Goal: Task Accomplishment & Management: Use online tool/utility

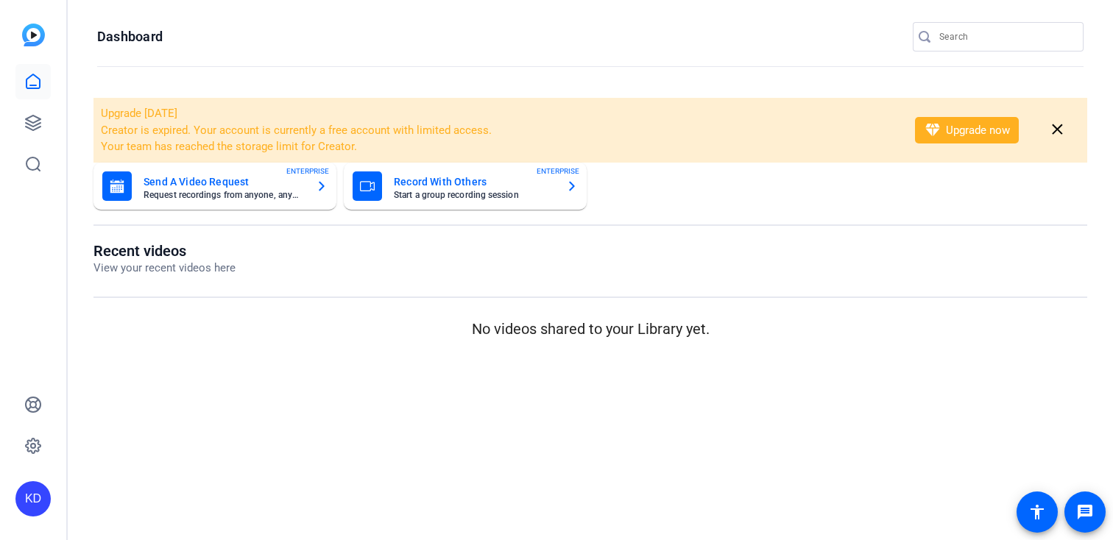
click at [961, 33] on input "Search" at bounding box center [1005, 37] width 133 height 18
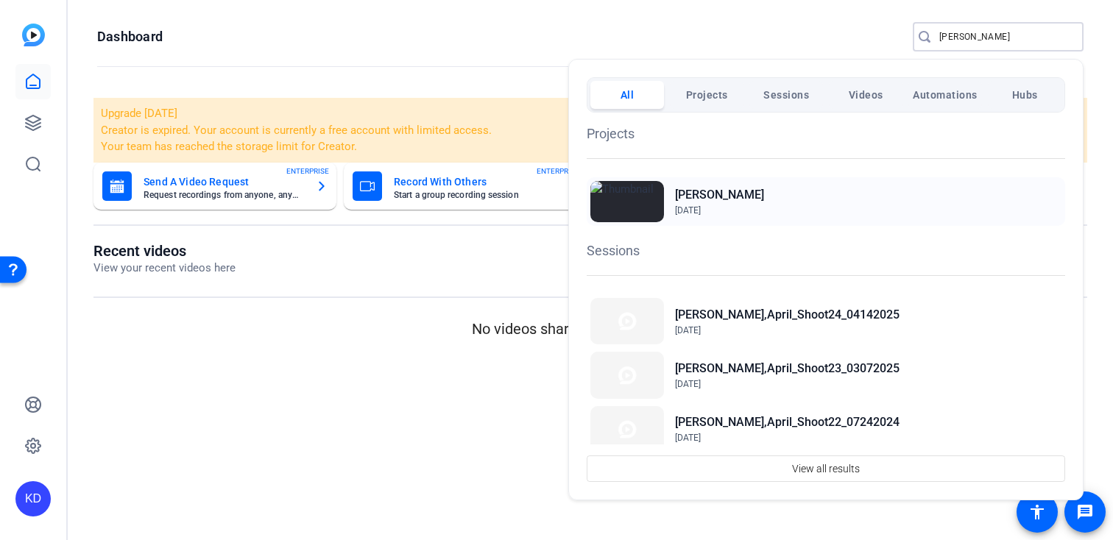
type input "crowson"
click at [708, 202] on h2 "[PERSON_NAME]" at bounding box center [719, 195] width 89 height 18
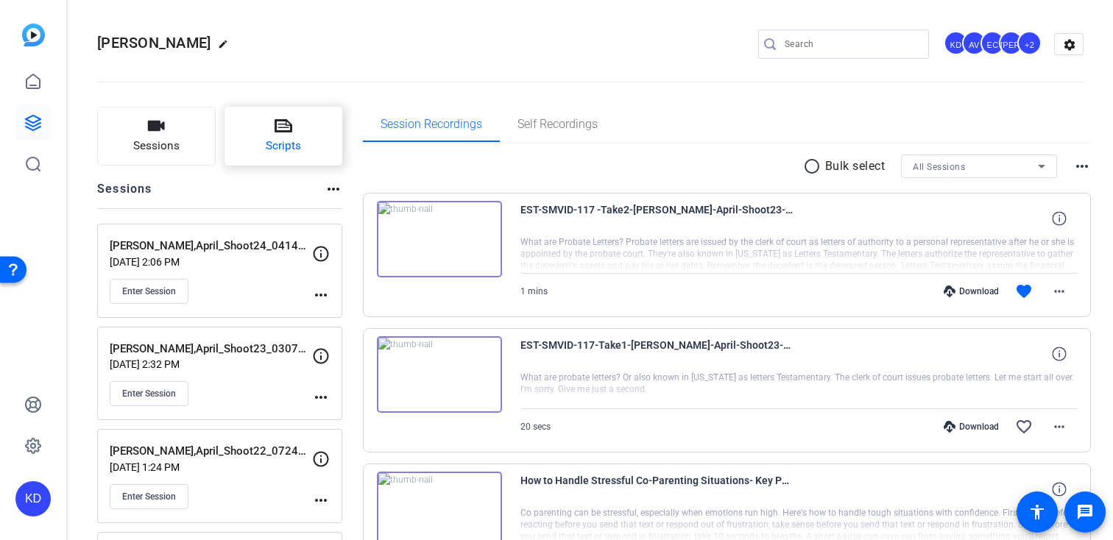
click at [300, 149] on span "Scripts" at bounding box center [283, 146] width 35 height 17
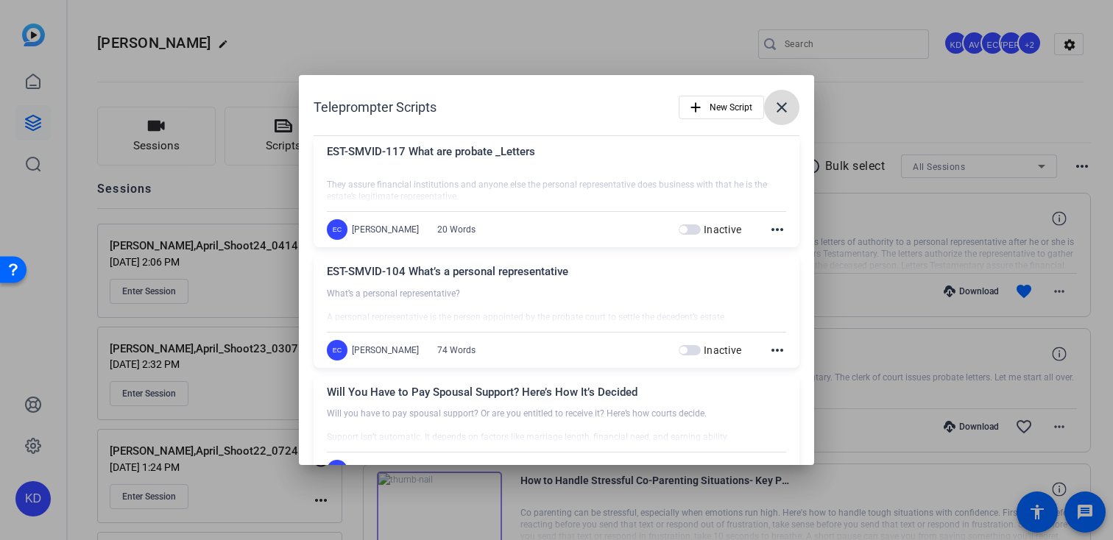
click at [779, 105] on mat-icon "close" at bounding box center [782, 108] width 18 height 18
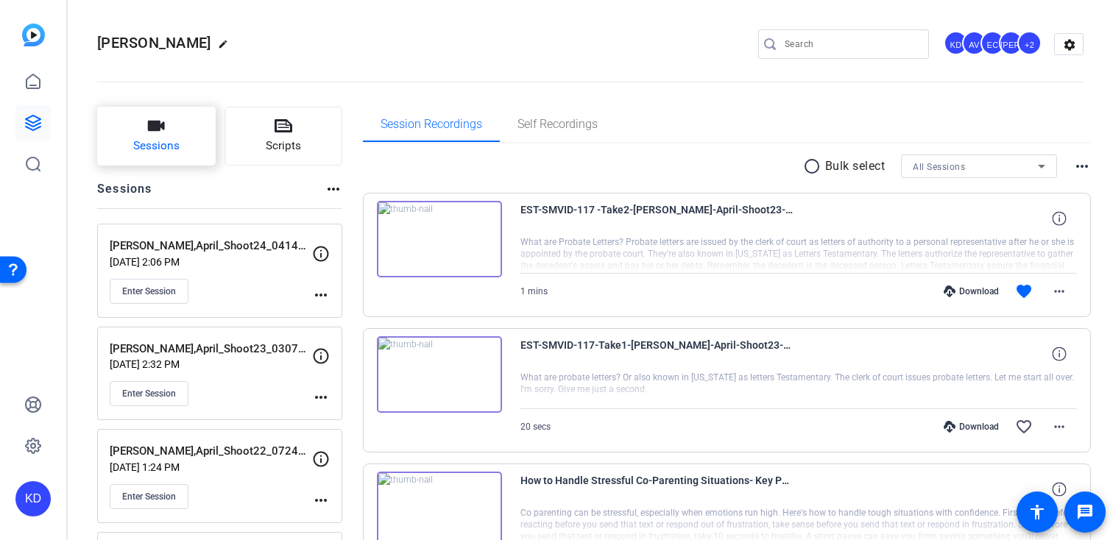
click at [152, 155] on button "Sessions" at bounding box center [156, 136] width 119 height 59
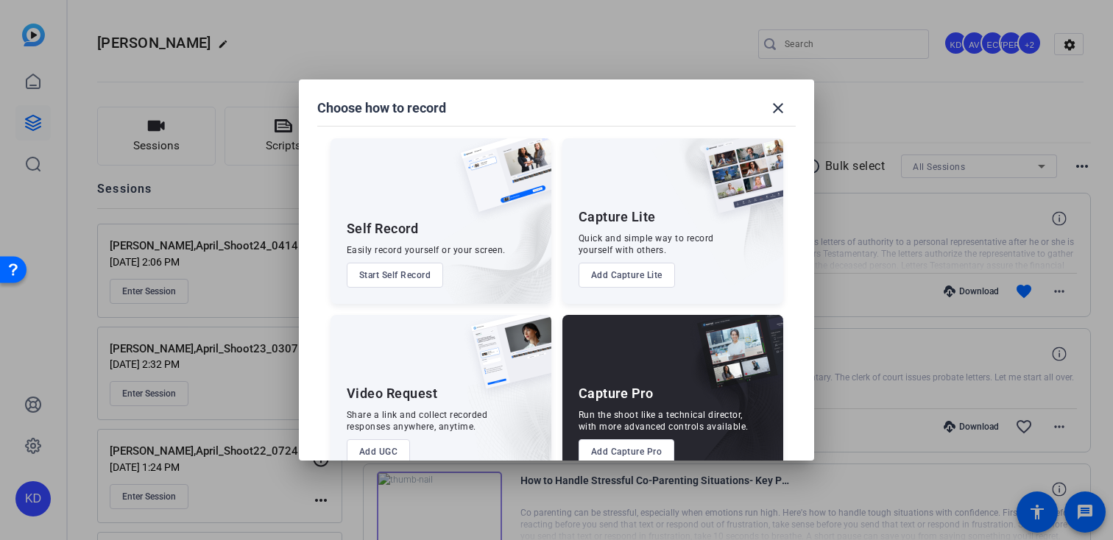
click at [630, 456] on button "Add Capture Pro" at bounding box center [627, 451] width 96 height 25
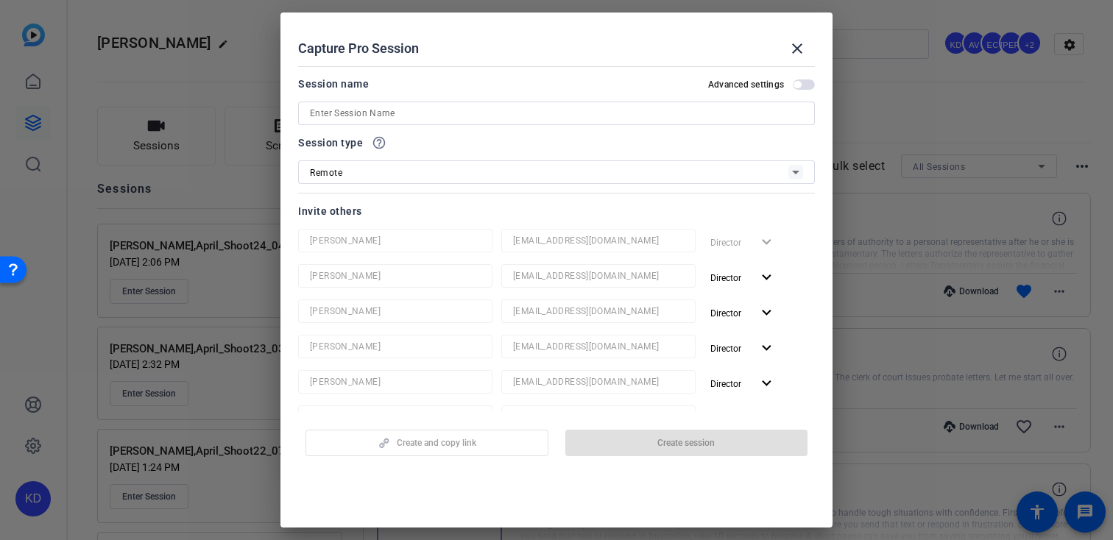
click at [419, 114] on input at bounding box center [556, 114] width 493 height 18
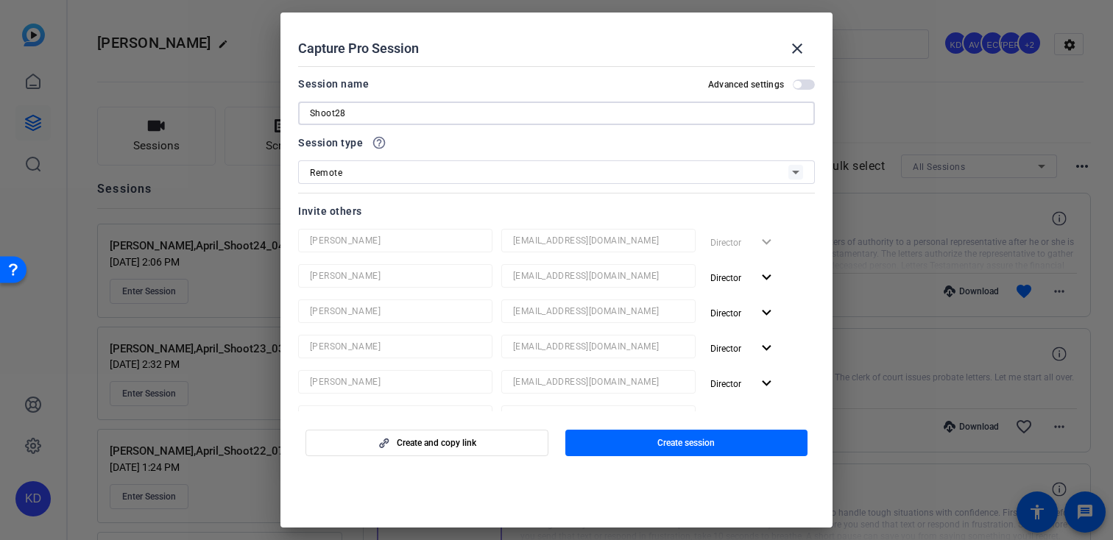
click at [312, 110] on input "Shoot28" at bounding box center [556, 114] width 493 height 18
click at [417, 115] on input "[PERSON_NAME],April_Shoot28" at bounding box center [556, 114] width 493 height 18
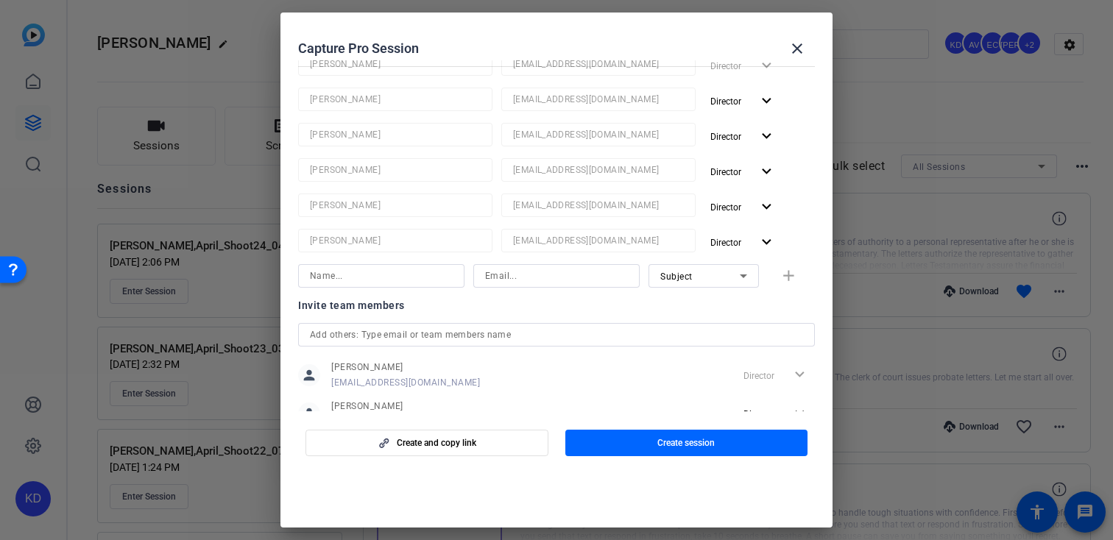
scroll to position [194, 0]
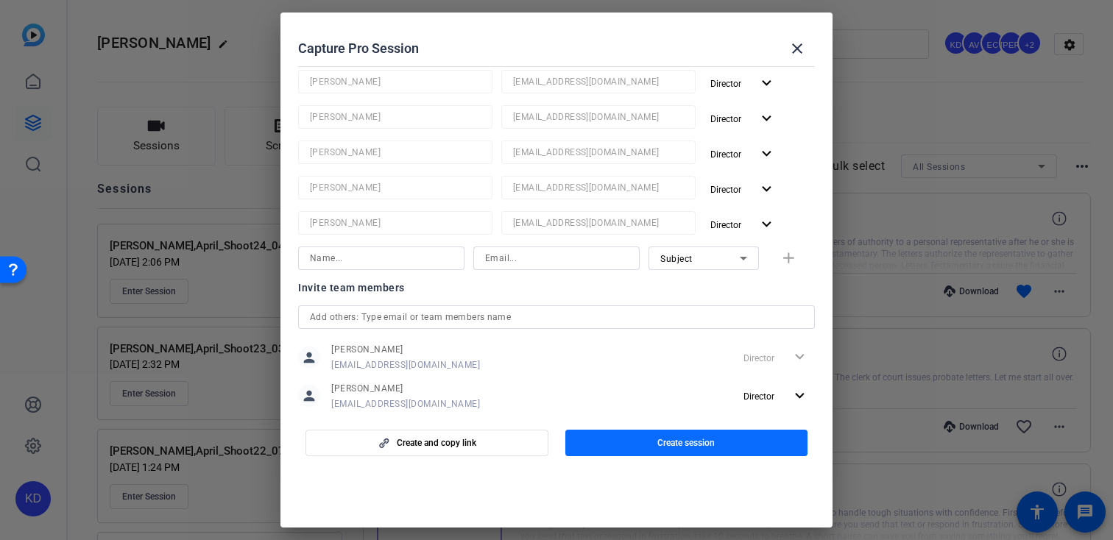
type input "[PERSON_NAME],April_Shoot28_TBD"
click at [610, 451] on span "button" at bounding box center [686, 442] width 243 height 35
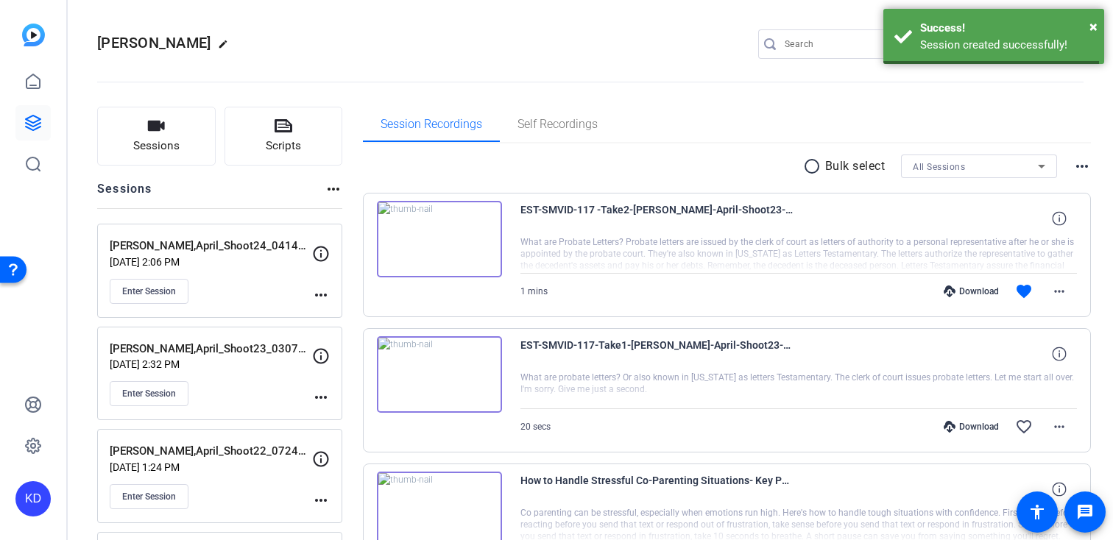
scroll to position [4, 0]
click at [318, 297] on mat-icon "more_horiz" at bounding box center [321, 295] width 18 height 18
click at [330, 319] on span "Edit Session" at bounding box center [357, 317] width 67 height 18
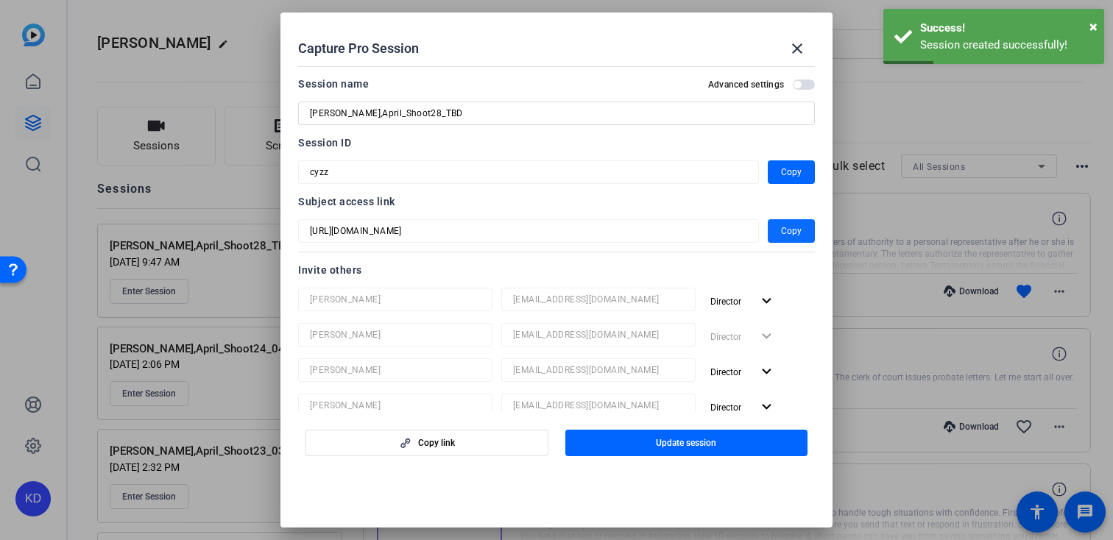
click at [780, 236] on span "button" at bounding box center [791, 230] width 47 height 35
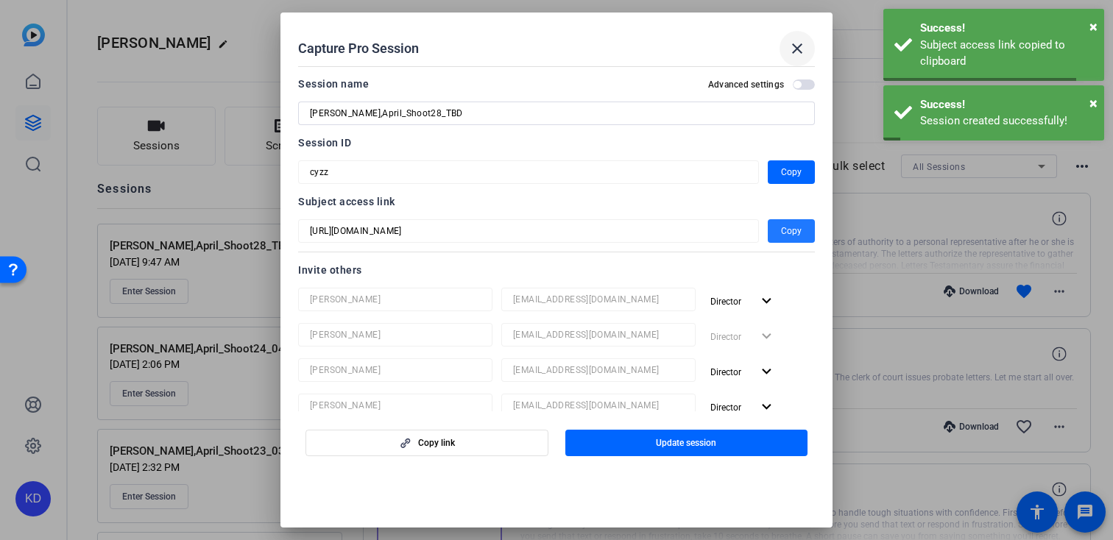
click at [795, 50] on mat-icon "close" at bounding box center [797, 49] width 18 height 18
